Goal: Transaction & Acquisition: Purchase product/service

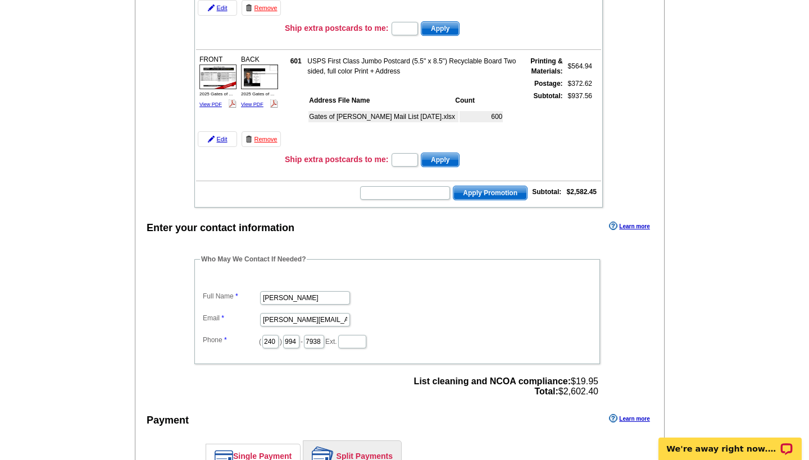
scroll to position [637, 0]
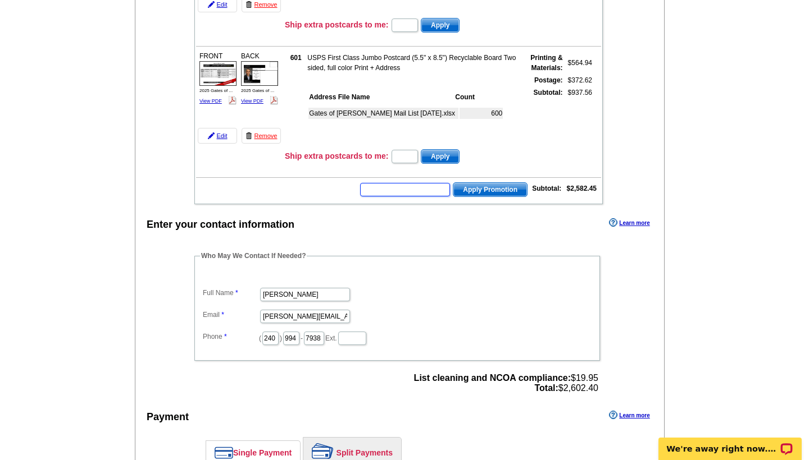
click at [422, 188] on input "text" at bounding box center [405, 189] width 90 height 13
type input "cc2320"
click at [486, 182] on form "cc2320 Apply Promotion" at bounding box center [443, 190] width 168 height 16
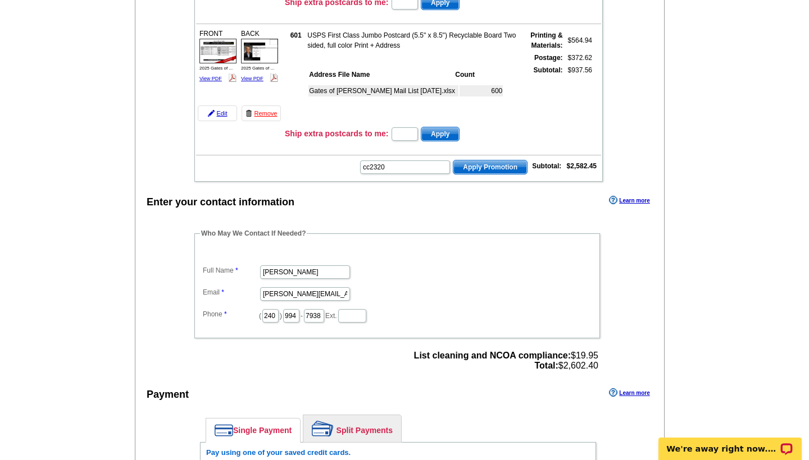
scroll to position [656, 0]
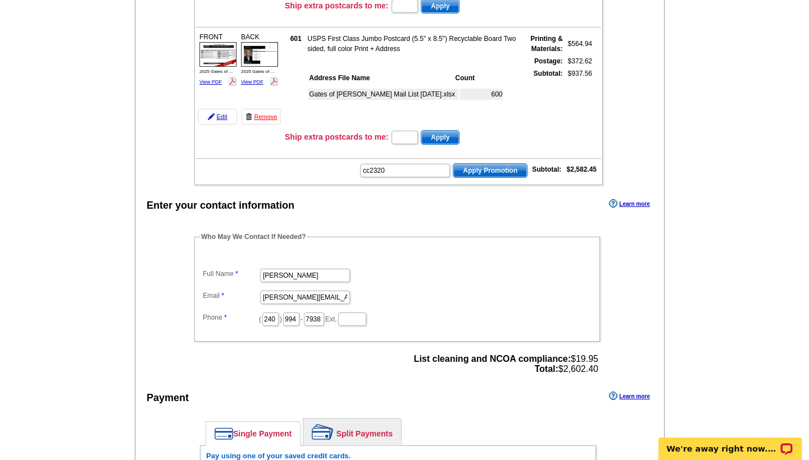
click at [471, 168] on span "Apply Promotion" at bounding box center [490, 170] width 74 height 13
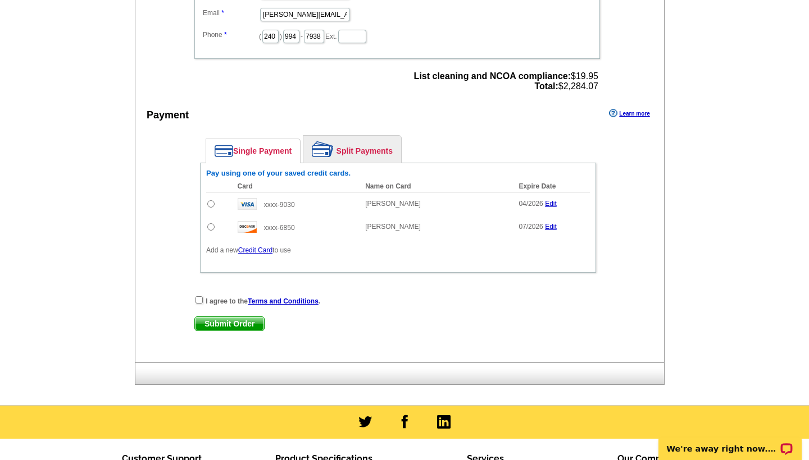
scroll to position [977, 0]
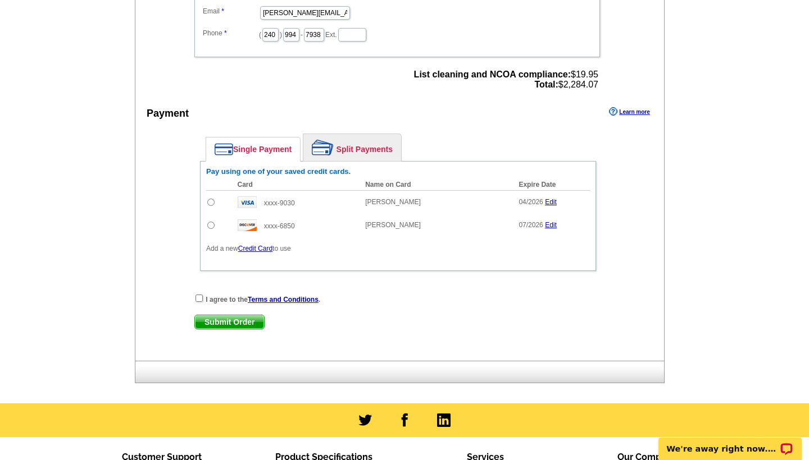
click at [256, 247] on link "Credit Card" at bounding box center [255, 249] width 34 height 8
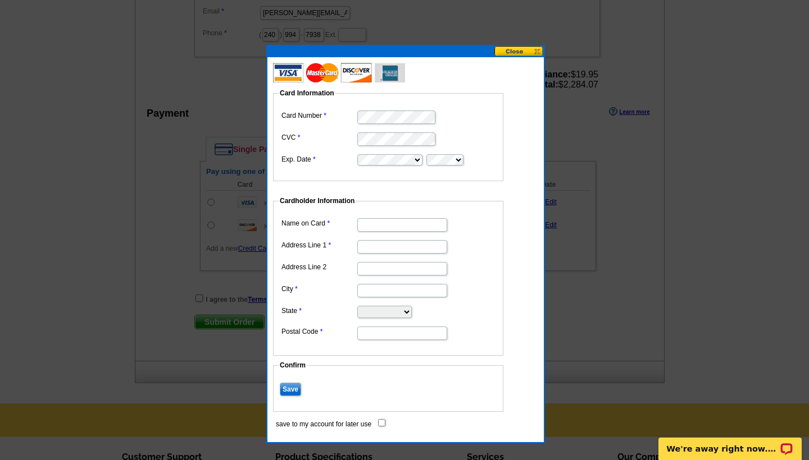
click at [409, 227] on input "Name on Card" at bounding box center [402, 224] width 90 height 13
type input "[PERSON_NAME]"
type input "707 Skyline ct NE"
type input "[GEOGRAPHIC_DATA]"
select select "VA"
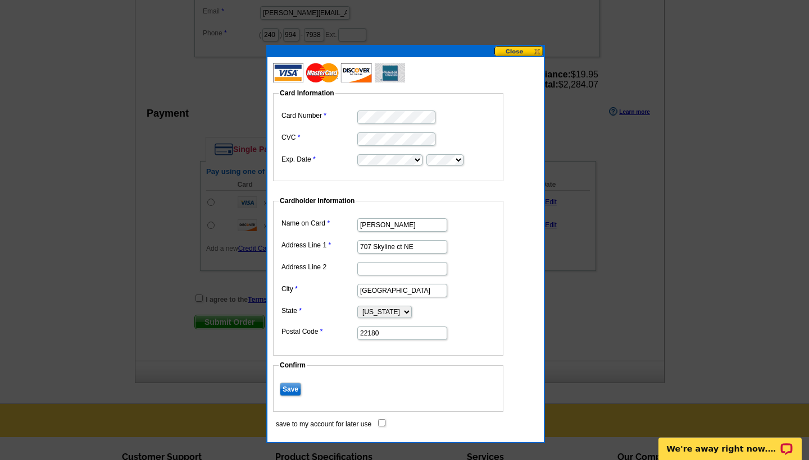
type input "22180"
click at [289, 387] on input "Save" at bounding box center [290, 389] width 21 height 13
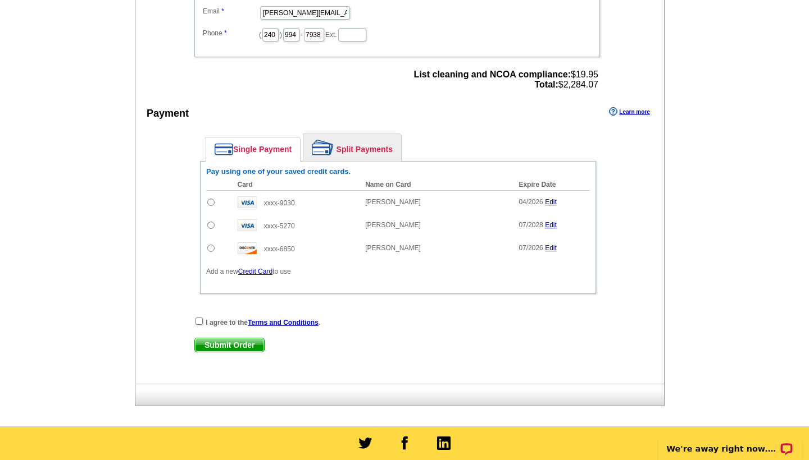
click at [208, 226] on input "radio" at bounding box center [210, 225] width 7 height 7
radio input "true"
click at [198, 320] on input "checkbox" at bounding box center [198, 321] width 7 height 7
checkbox input "true"
click at [231, 344] on span "Submit Order" at bounding box center [229, 345] width 69 height 13
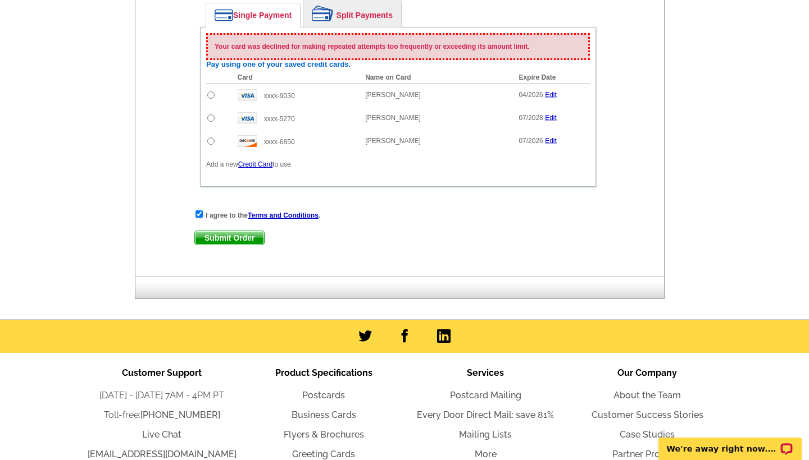
scroll to position [1169, 0]
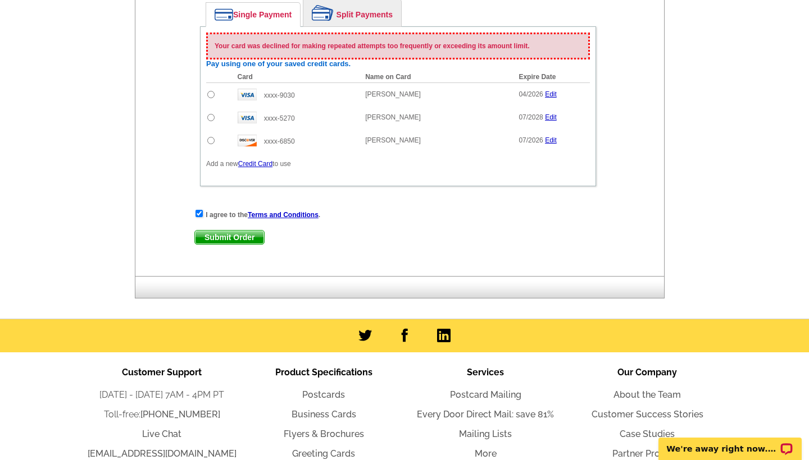
click at [268, 163] on link "Credit Card" at bounding box center [255, 164] width 34 height 8
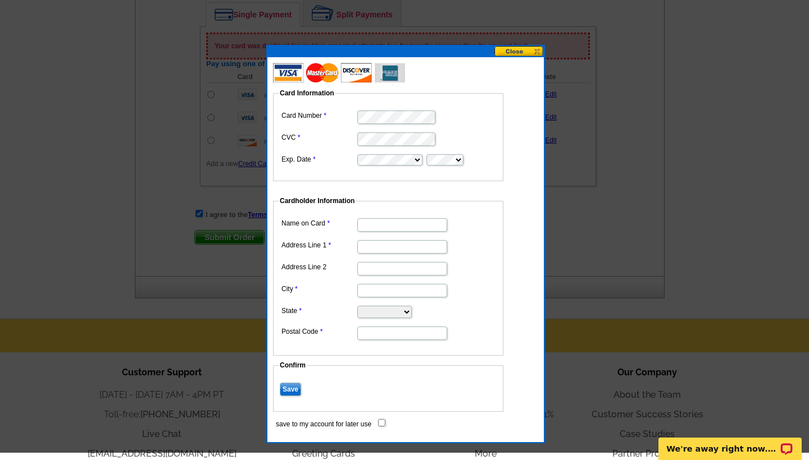
scroll to position [1150, 0]
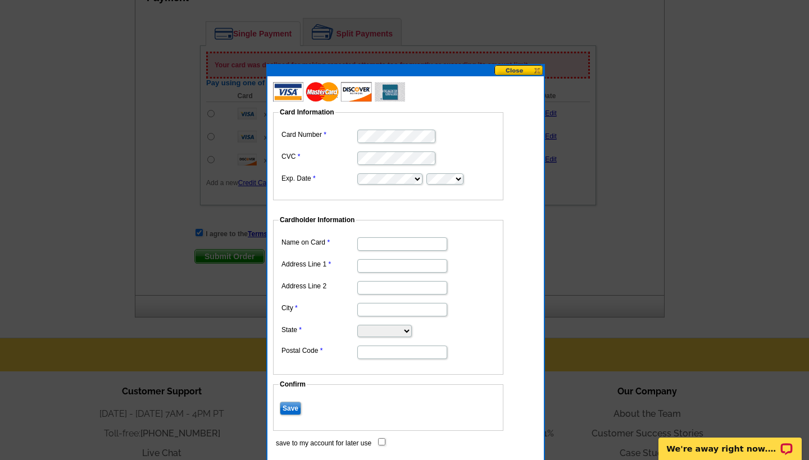
click at [290, 125] on fieldset "Card Information Card Number CVC Exp. Date" at bounding box center [388, 153] width 230 height 93
type input "[PERSON_NAME]"
type input "[STREET_ADDRESS]"
type input "[GEOGRAPHIC_DATA]"
select select "VA"
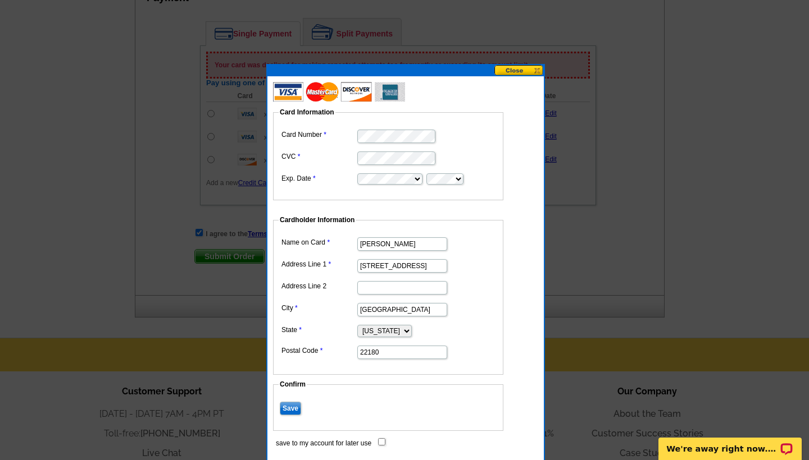
type input "22180"
click at [289, 407] on input "Save" at bounding box center [290, 408] width 21 height 13
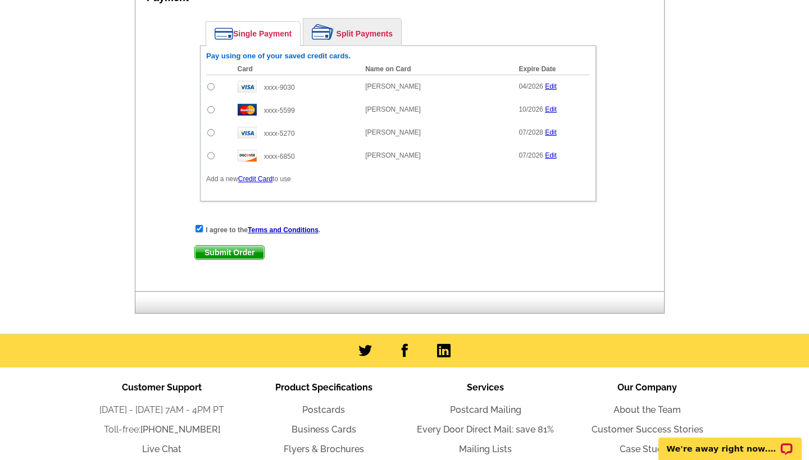
click at [208, 154] on input "radio" at bounding box center [210, 155] width 7 height 7
radio input "true"
click at [210, 158] on input "radio" at bounding box center [210, 155] width 7 height 7
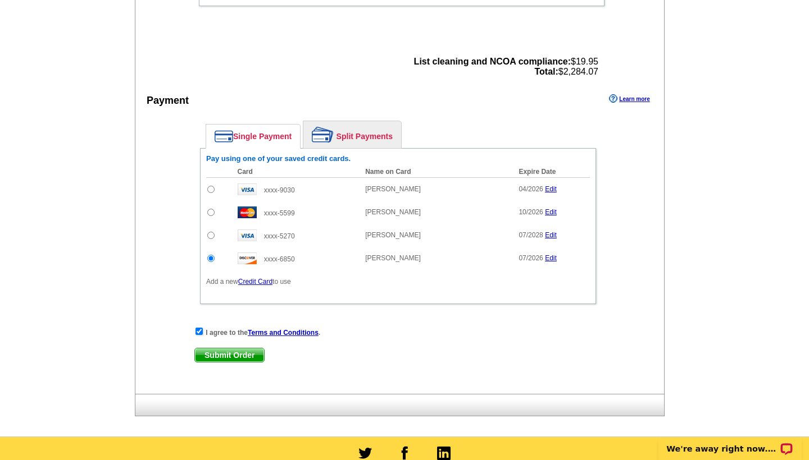
scroll to position [1053, 0]
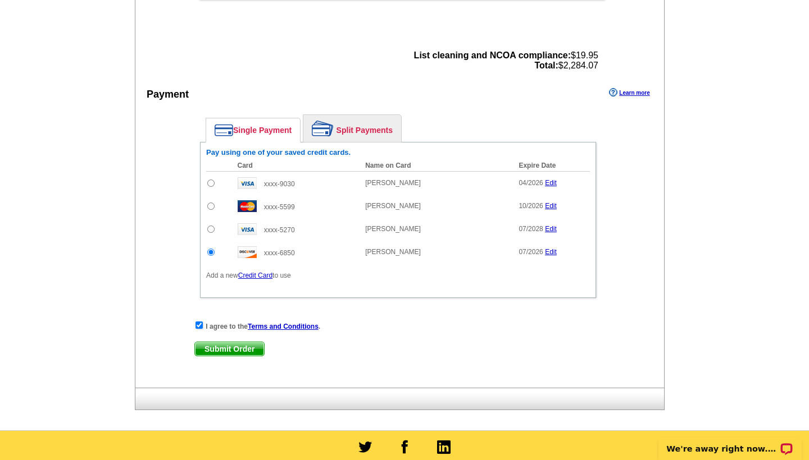
click at [231, 344] on span "Submit Order" at bounding box center [229, 349] width 69 height 13
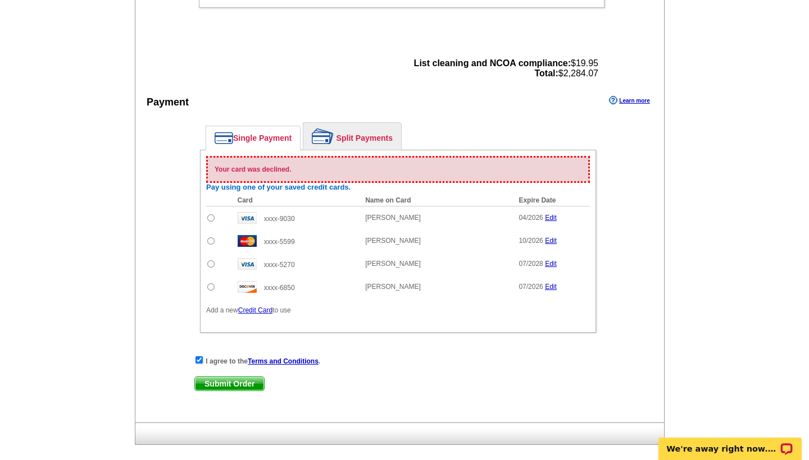
scroll to position [1051, 0]
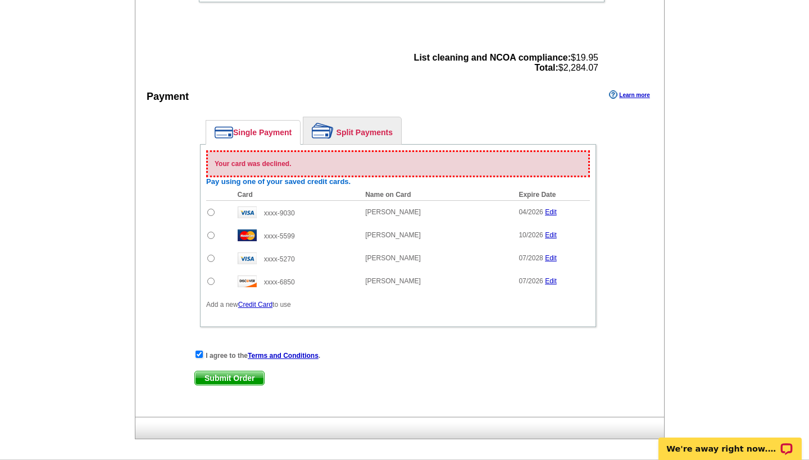
click at [258, 307] on link "Credit Card" at bounding box center [255, 305] width 34 height 8
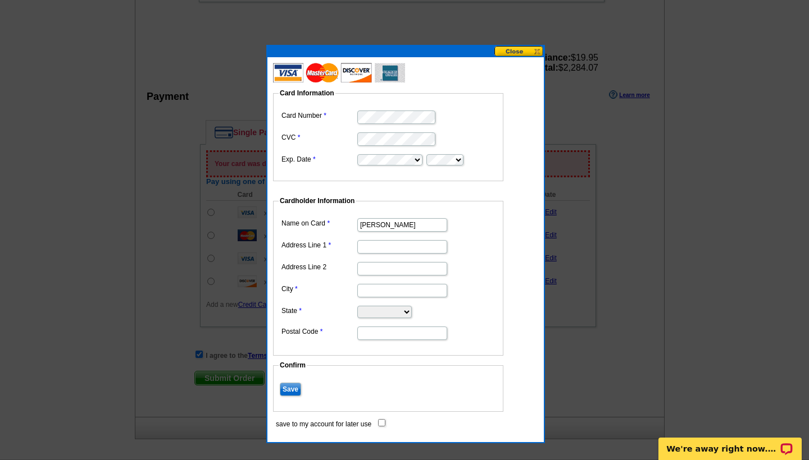
type input "[PERSON_NAME]"
type input "[STREET_ADDRESS]"
type input "[GEOGRAPHIC_DATA]"
select select "VA"
type input "22180"
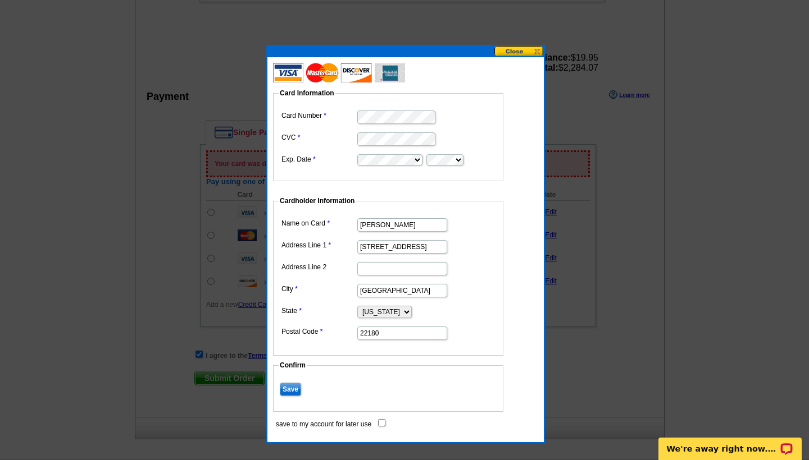
click at [290, 386] on input "Save" at bounding box center [290, 389] width 21 height 13
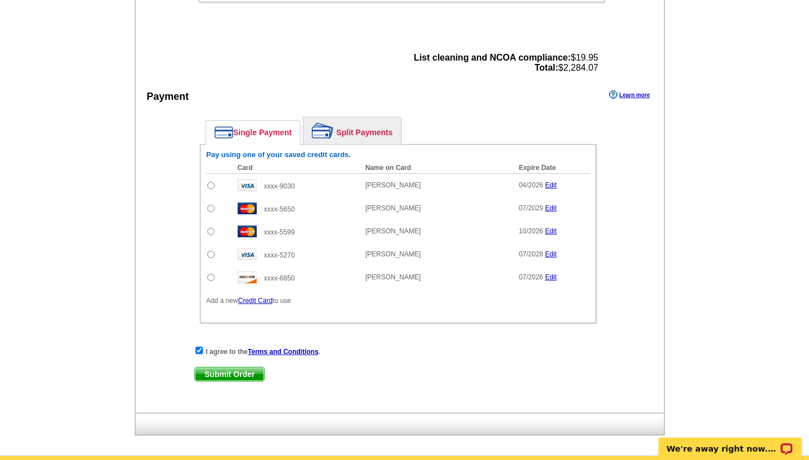
click at [208, 208] on input "radio" at bounding box center [210, 208] width 7 height 7
radio input "true"
click at [227, 375] on span "Submit Order" at bounding box center [229, 374] width 69 height 13
